Goal: Find specific page/section: Find specific page/section

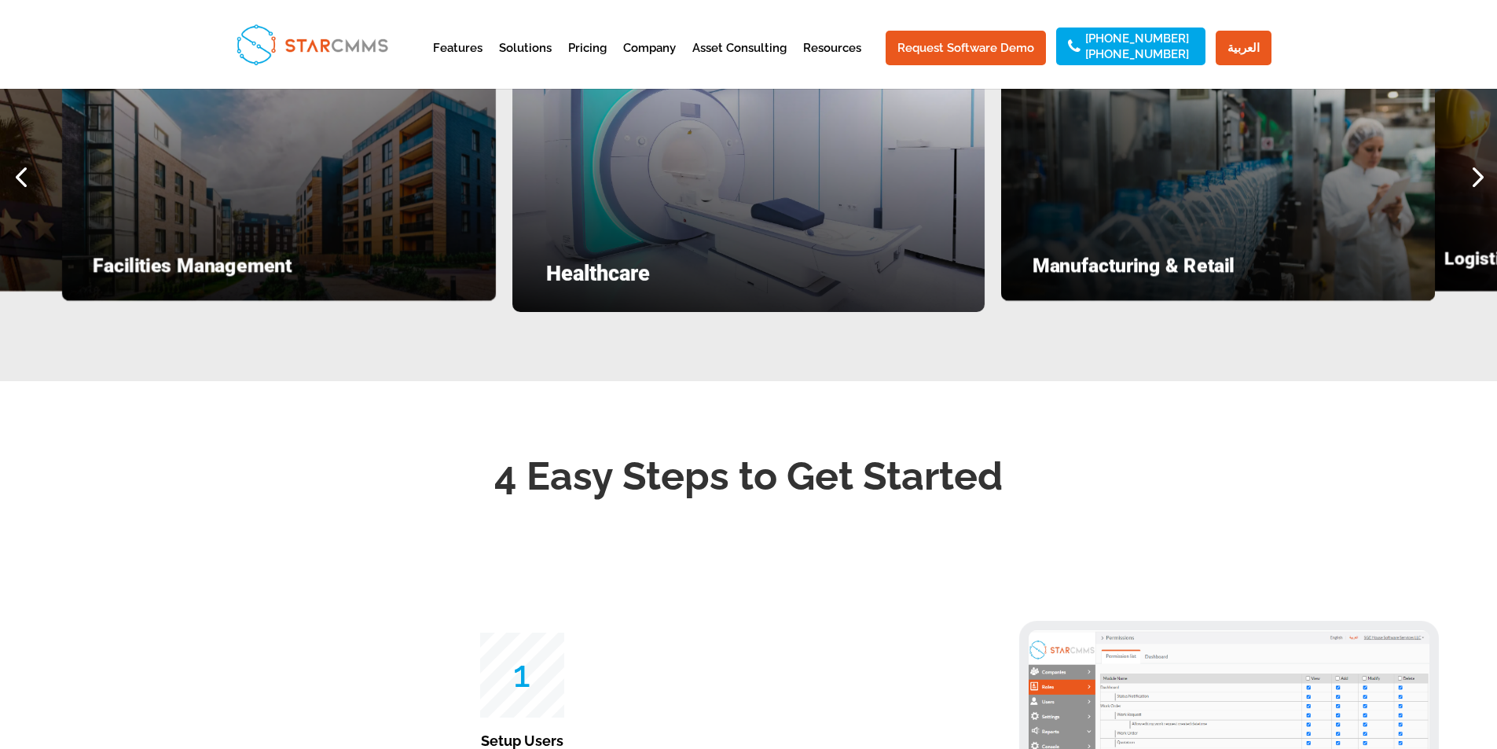
scroll to position [2121, 0]
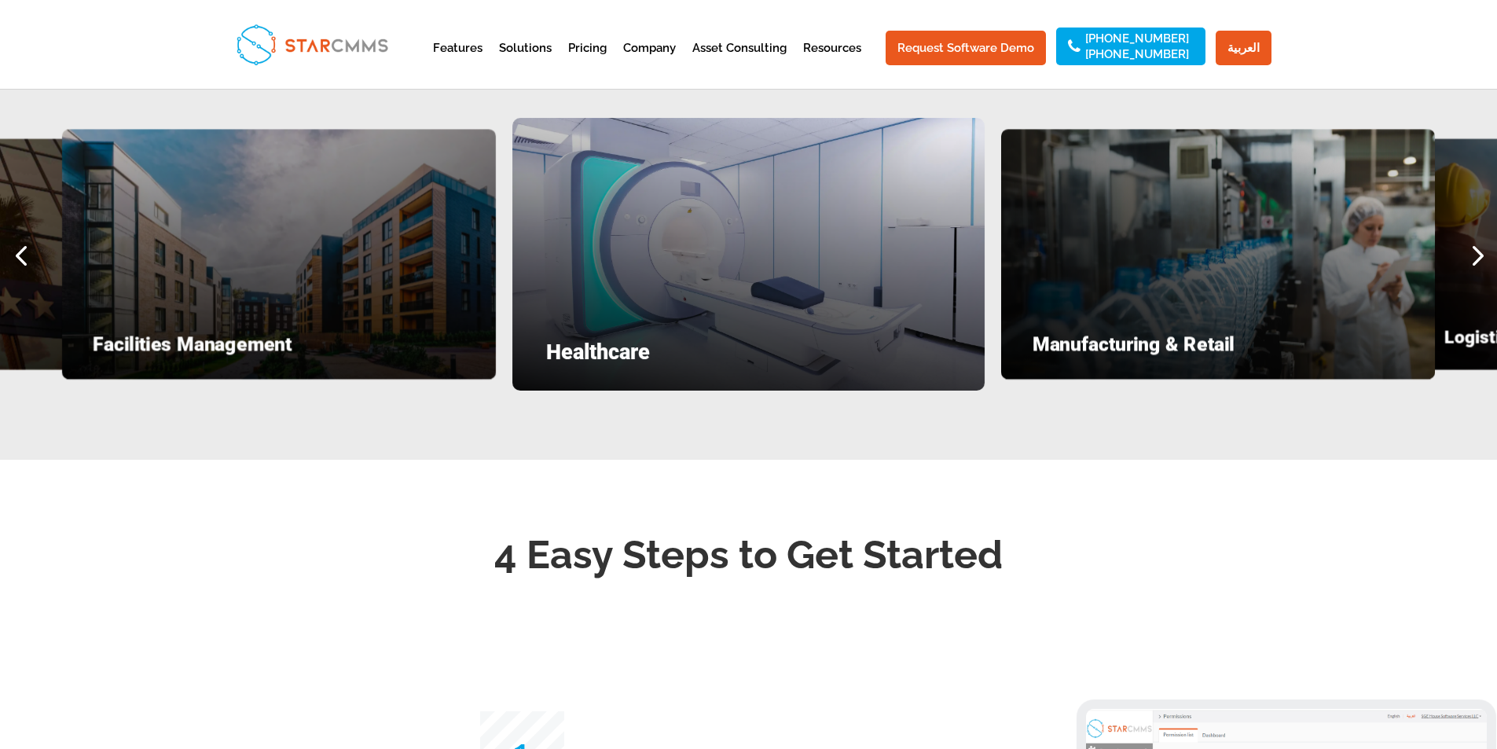
click at [1475, 275] on div "Next slide" at bounding box center [1476, 254] width 42 height 42
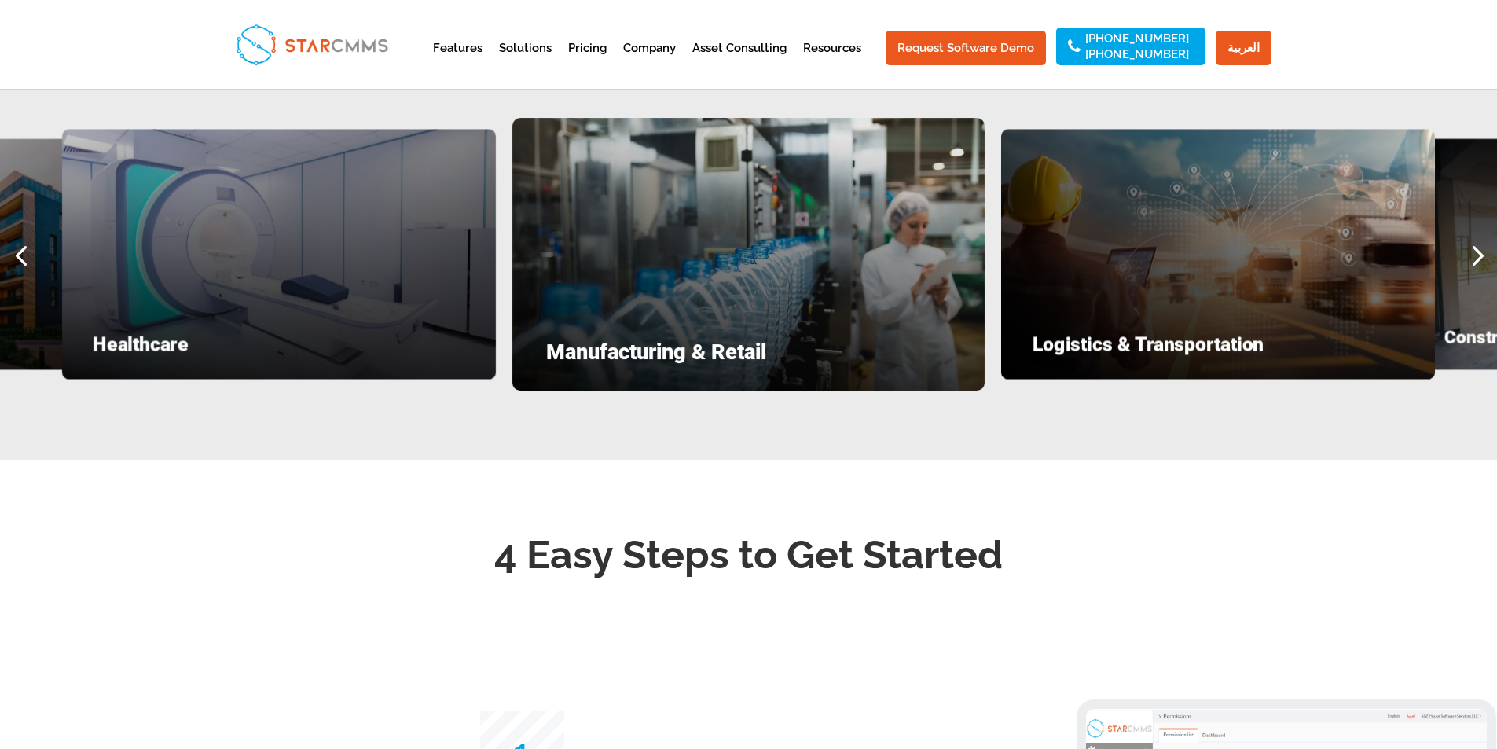
click at [1475, 275] on div "Next slide" at bounding box center [1476, 254] width 42 height 42
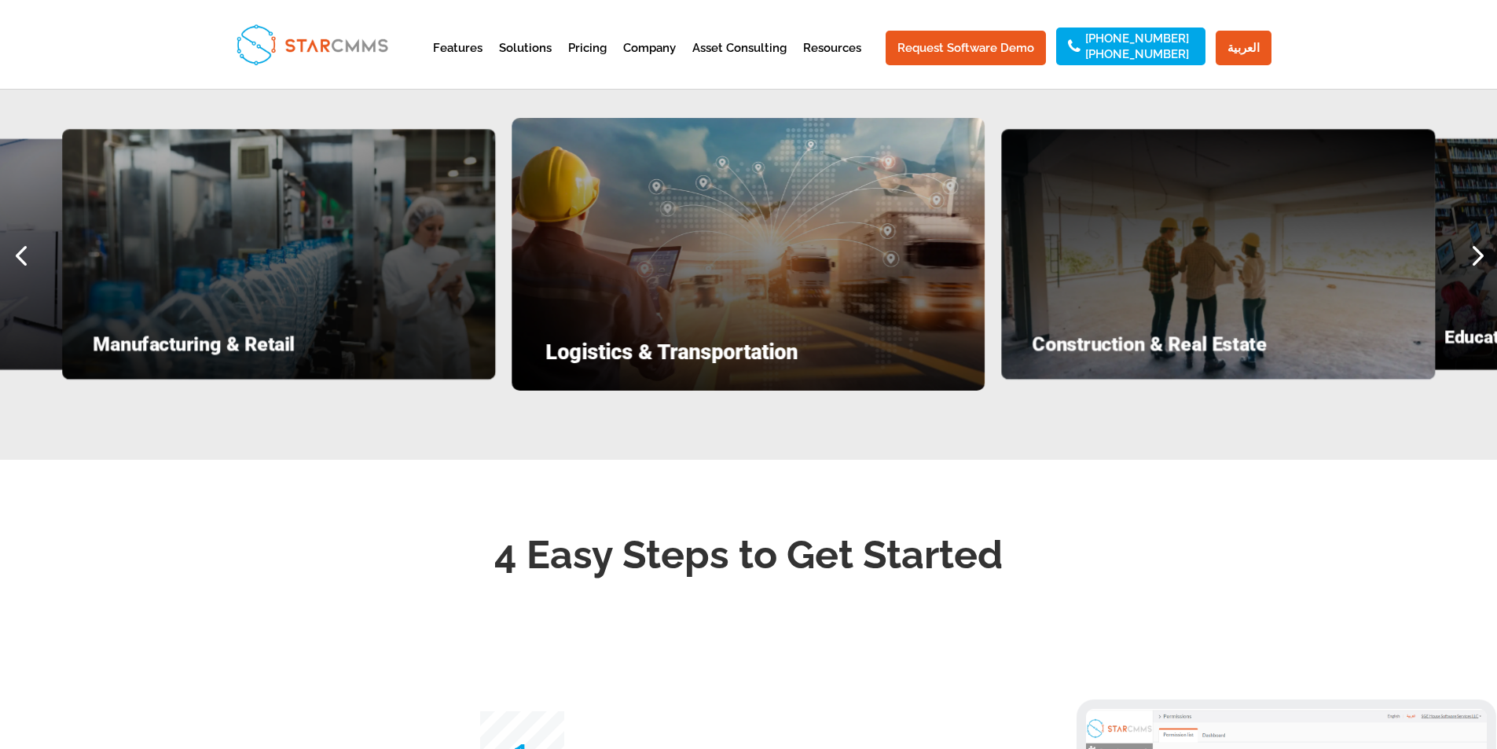
click at [1475, 275] on div "Next slide" at bounding box center [1476, 254] width 42 height 42
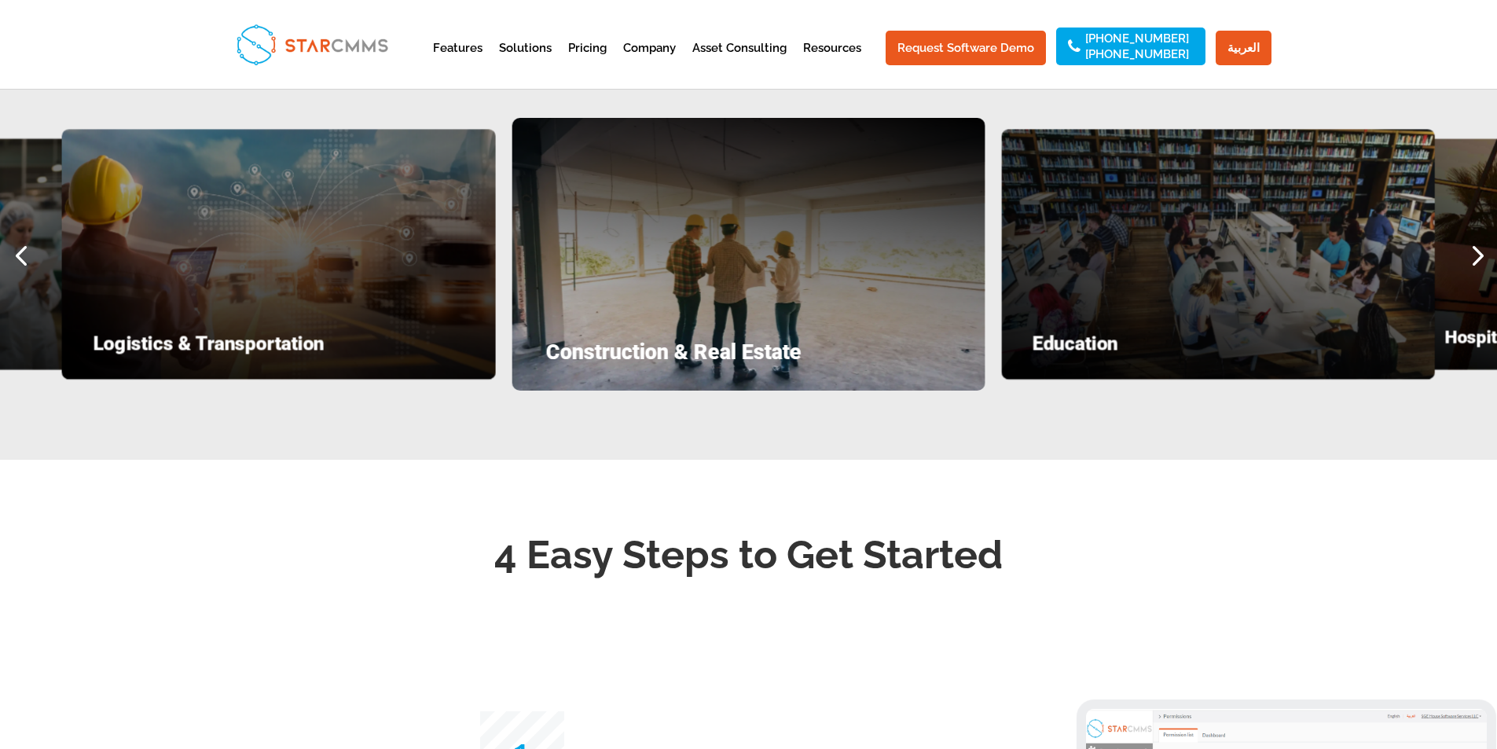
click at [1475, 275] on div "Next slide" at bounding box center [1476, 254] width 42 height 42
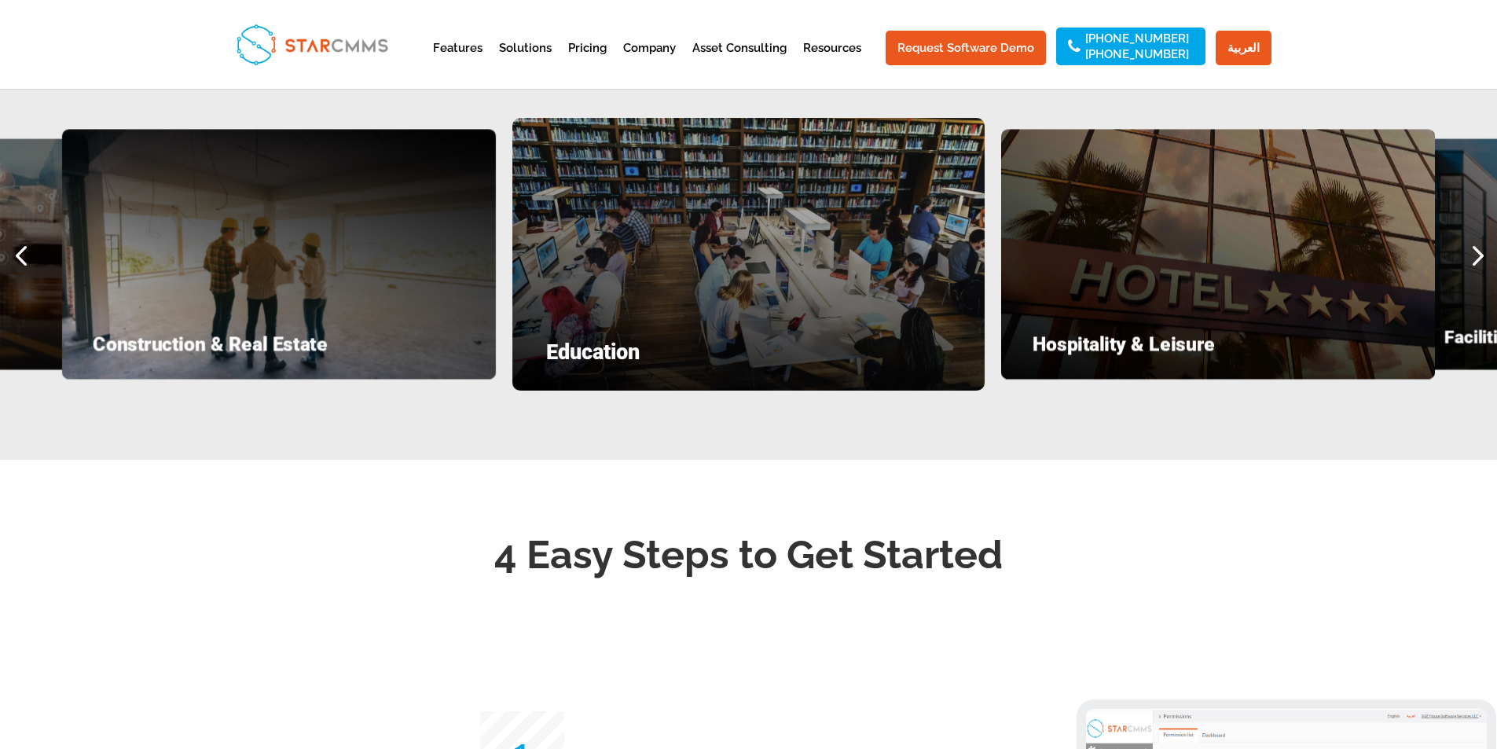
click at [1475, 275] on div "Next slide" at bounding box center [1476, 254] width 42 height 42
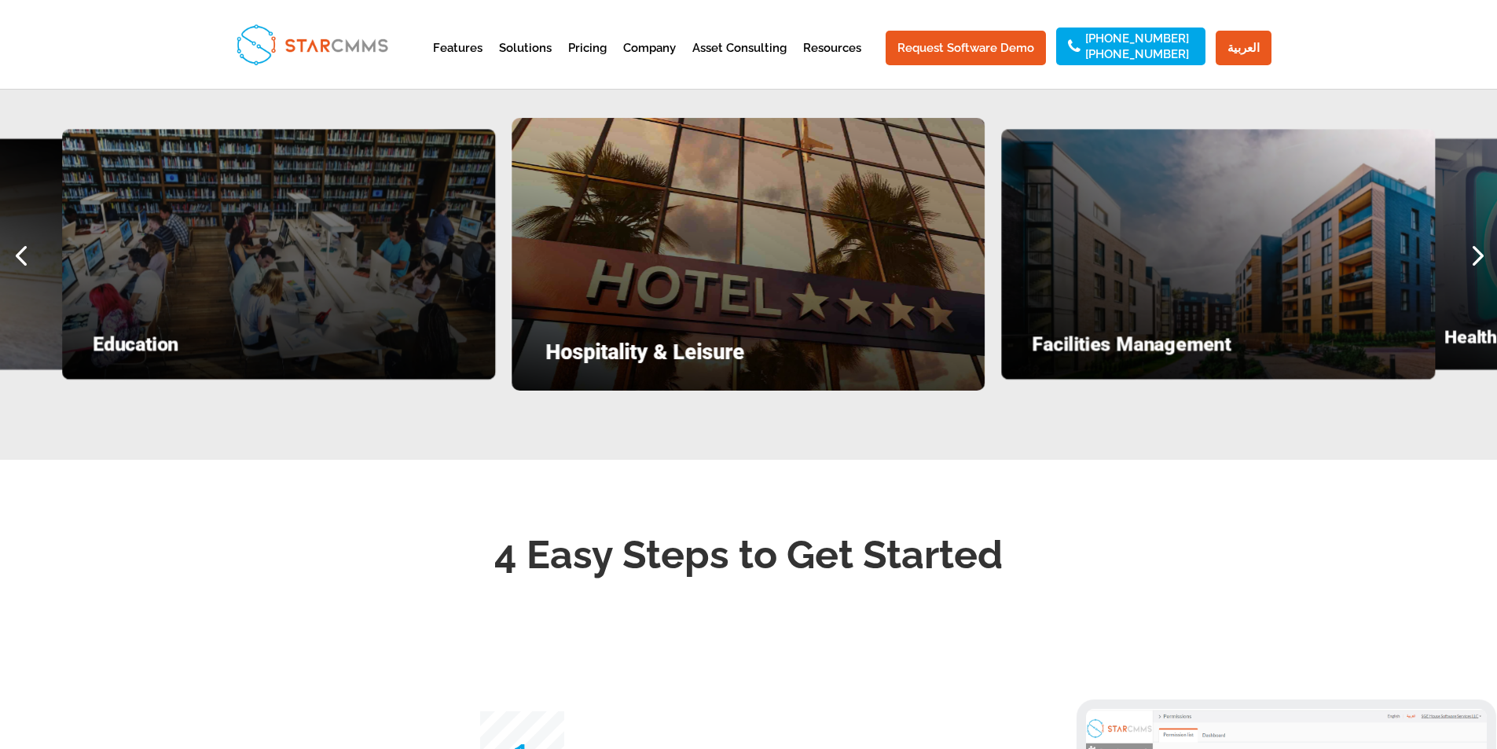
click at [23, 275] on div "Previous slide" at bounding box center [21, 254] width 42 height 42
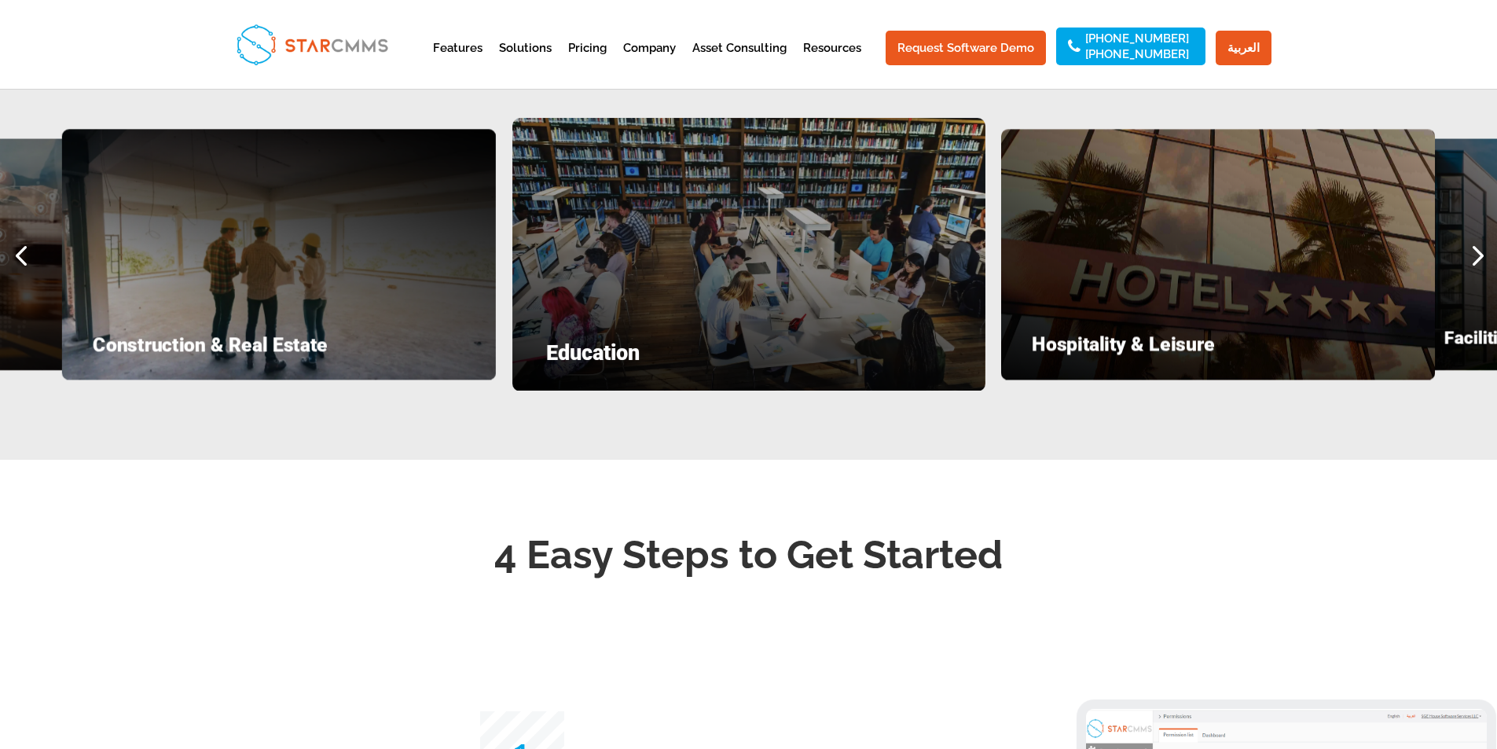
click at [23, 275] on div "Previous slide" at bounding box center [21, 254] width 42 height 42
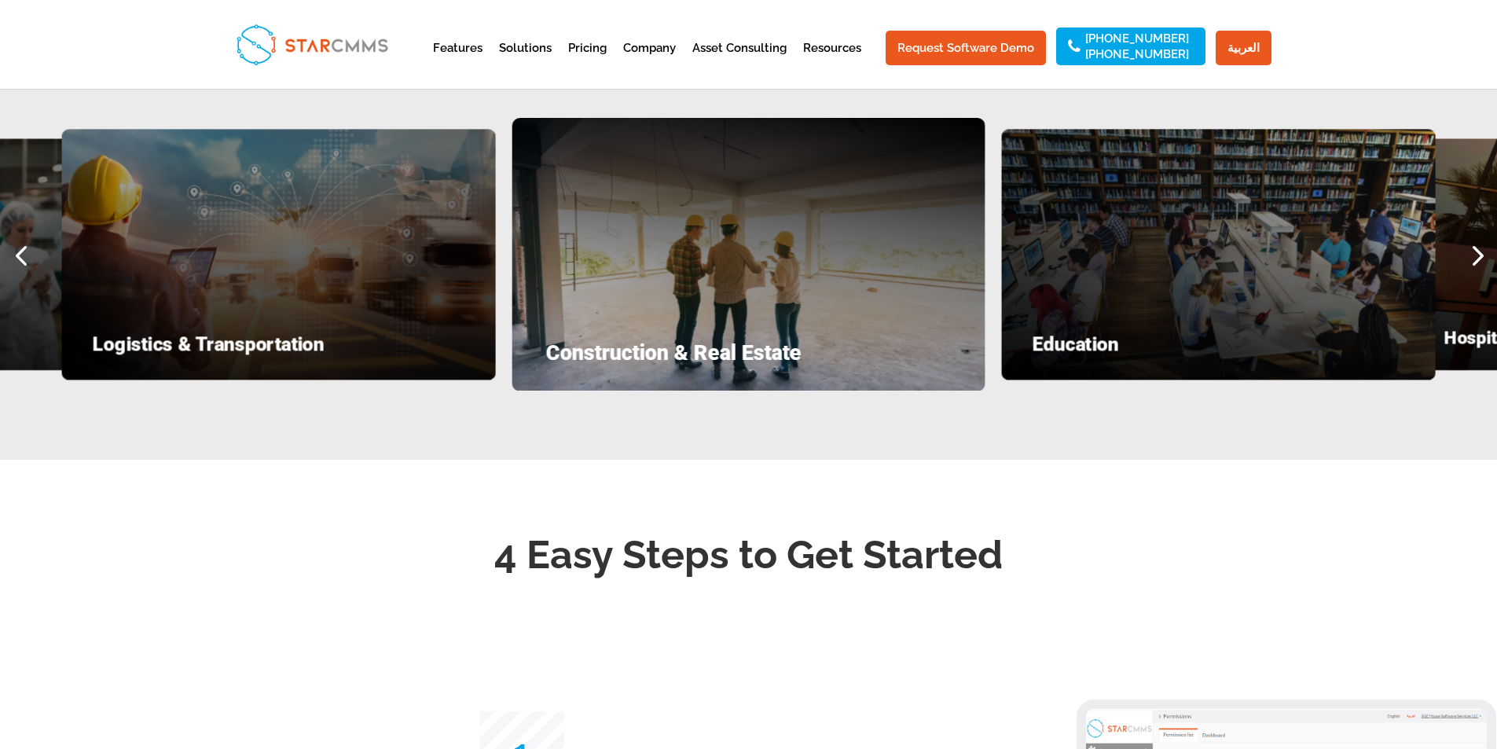
click at [23, 275] on div "Previous slide" at bounding box center [21, 254] width 42 height 42
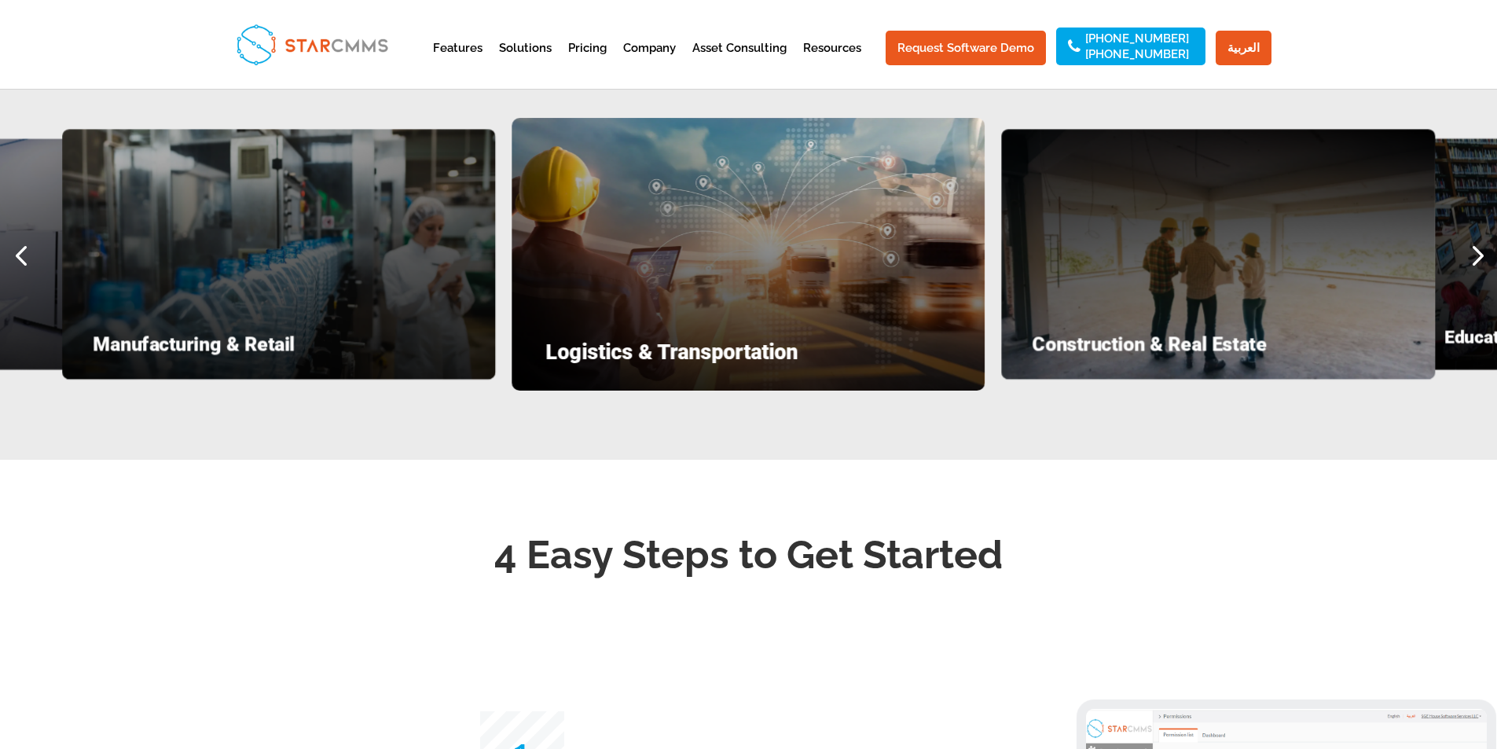
click at [208, 306] on div "Manufacturing & Retail" at bounding box center [279, 254] width 434 height 251
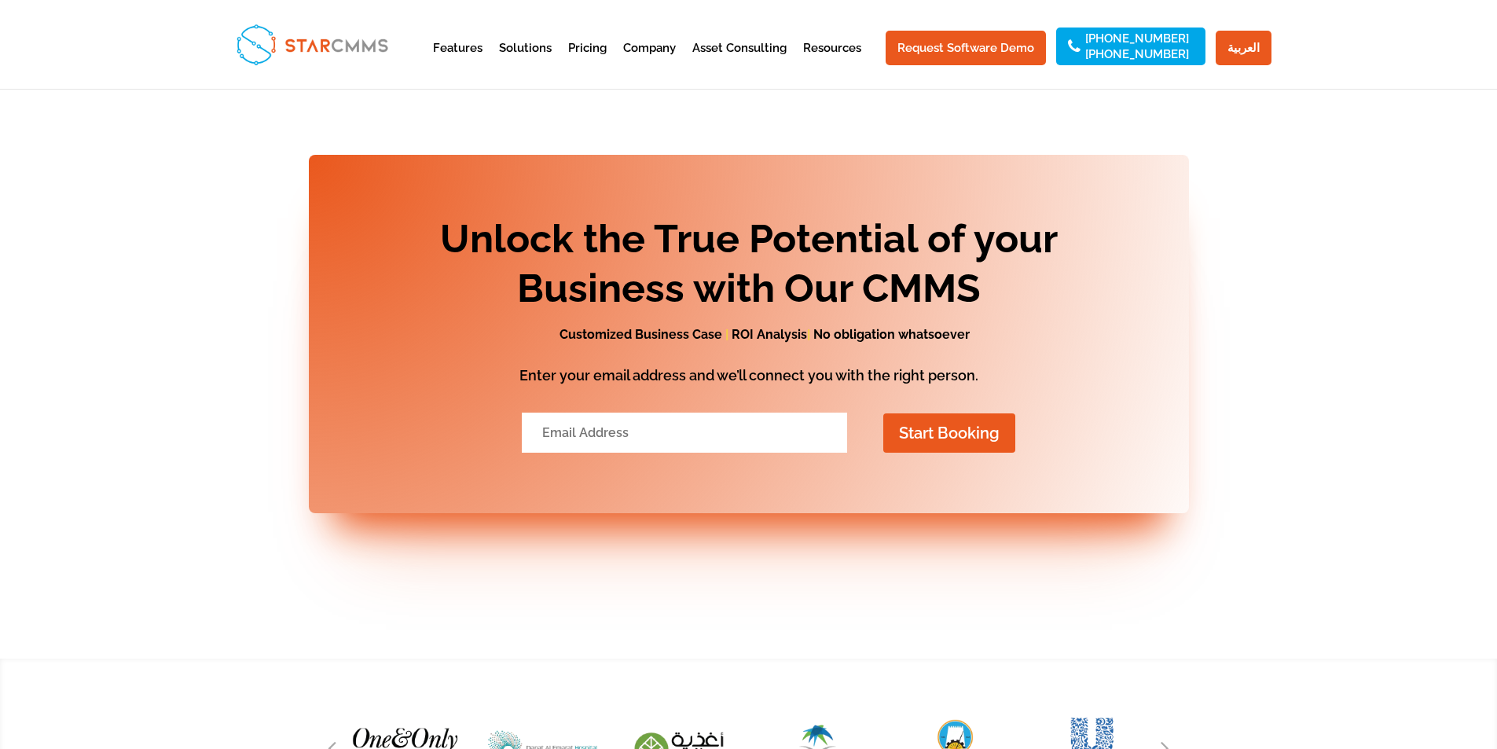
scroll to position [6127, 0]
